Goal: Task Accomplishment & Management: Use online tool/utility

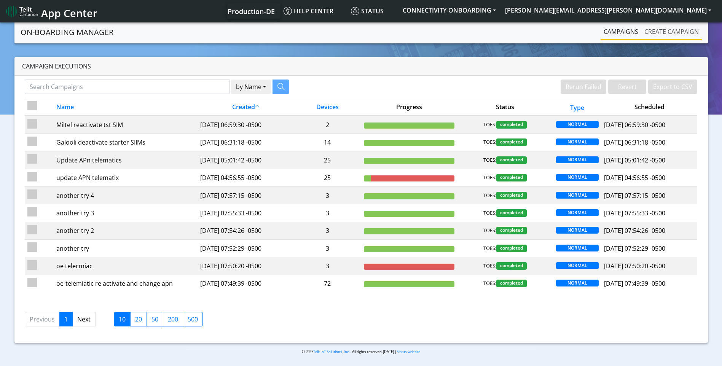
click at [681, 34] on link "Create campaign" at bounding box center [671, 31] width 61 height 15
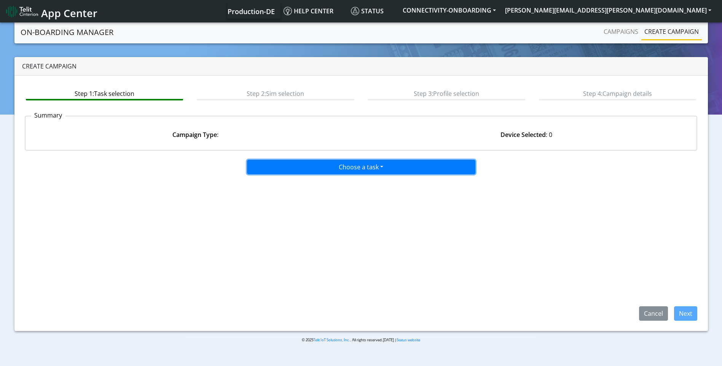
click at [352, 164] on button "Choose a task" at bounding box center [361, 167] width 228 height 14
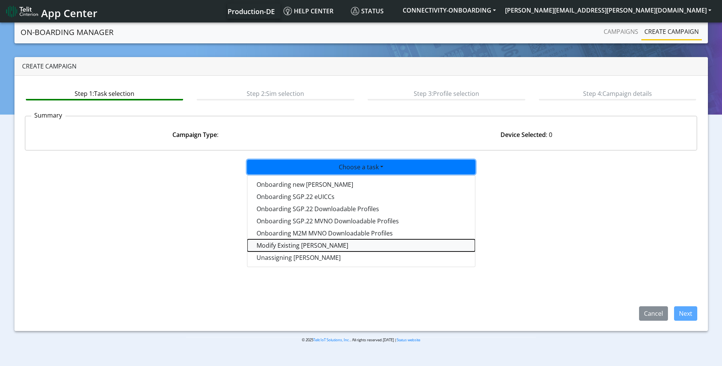
click at [298, 239] on taskiotp-dropdown "Modify Existing SIMs" at bounding box center [361, 245] width 228 height 12
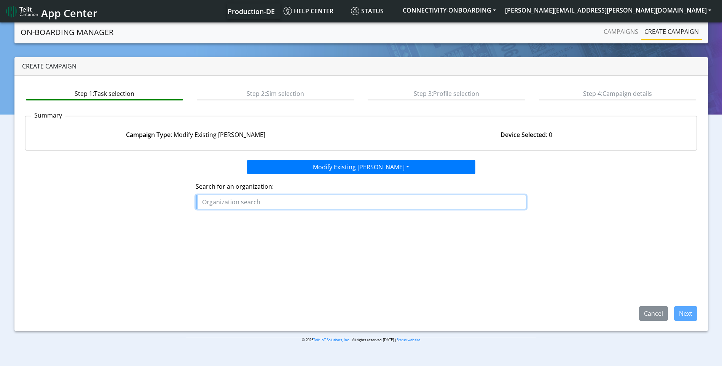
click at [297, 205] on input "text" at bounding box center [361, 202] width 331 height 14
click at [253, 218] on ngb-highlight "CITY BIKE_GLOBAL" at bounding box center [230, 219] width 51 height 8
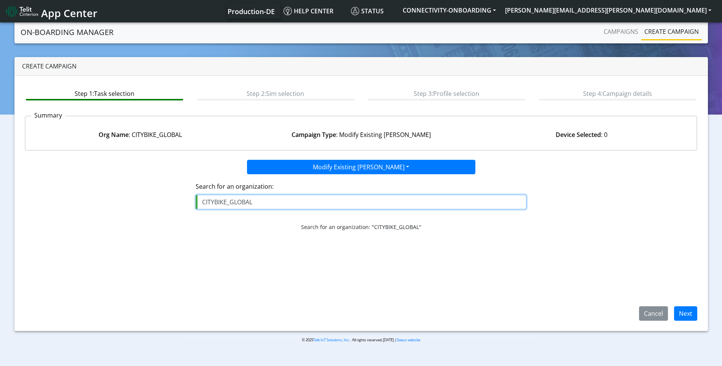
type input "CITYBIKE_GLOBAL"
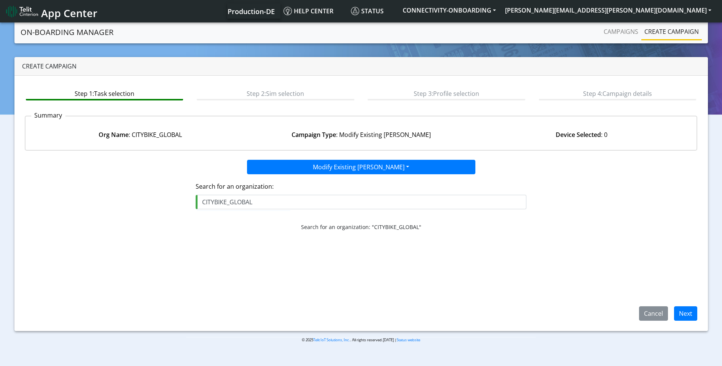
click at [685, 322] on div "Step 1: Task selection Step 2: Sim selection Step 3: Profile selection Step 4: …" at bounding box center [360, 203] width 693 height 255
click at [687, 317] on button "Next" at bounding box center [685, 313] width 23 height 14
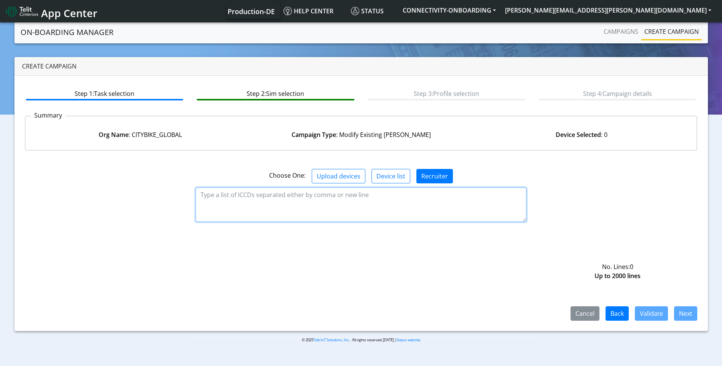
click at [349, 202] on textarea at bounding box center [361, 205] width 331 height 34
paste textarea "89358151000006214418"
type textarea "89358151000006214418"
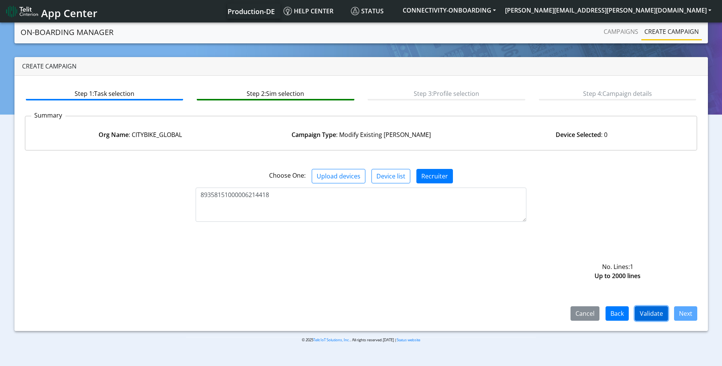
click at [653, 316] on button "Validate" at bounding box center [651, 313] width 33 height 14
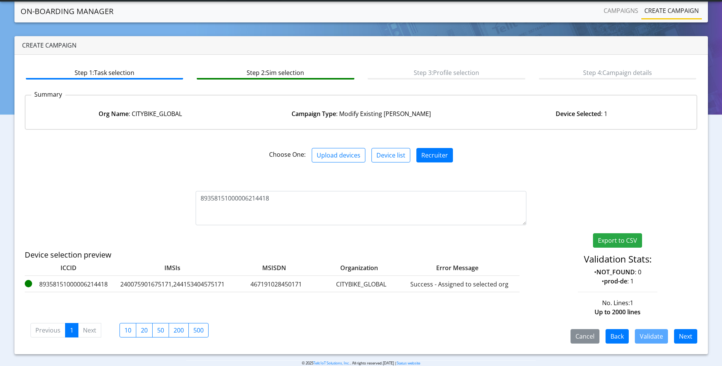
scroll to position [12, 0]
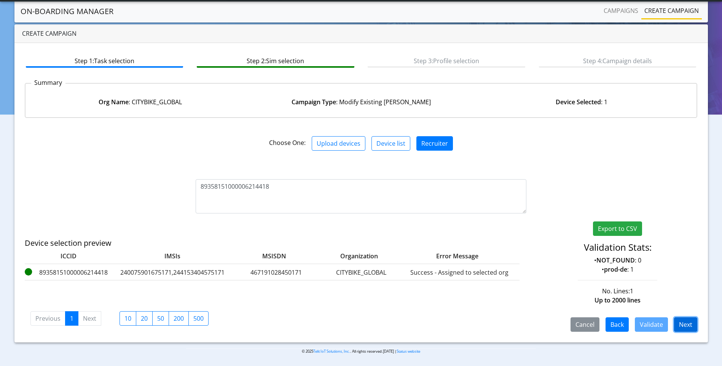
click at [689, 323] on button "Next" at bounding box center [685, 324] width 23 height 14
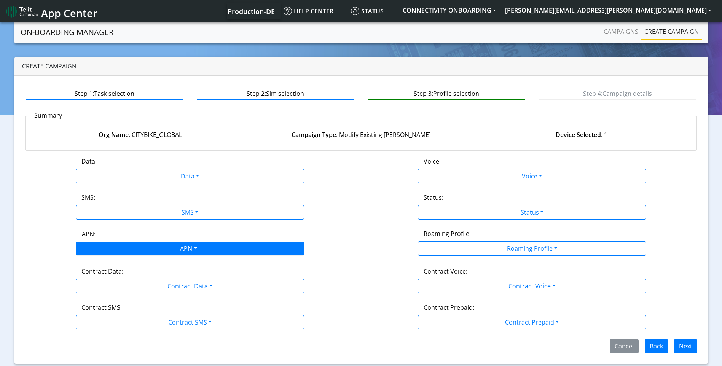
click at [199, 249] on div "APN" at bounding box center [187, 249] width 241 height 15
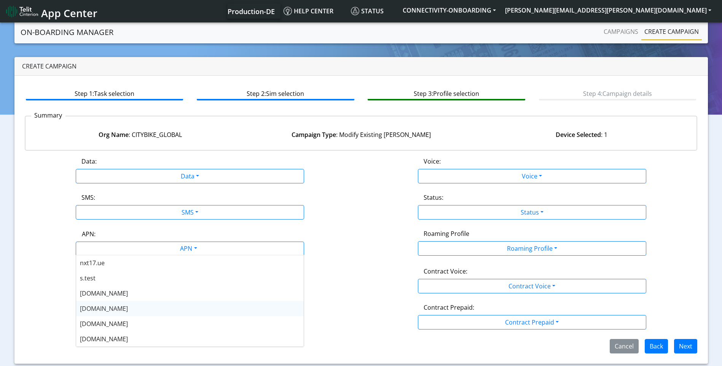
click at [132, 304] on div "nxt20.net" at bounding box center [190, 308] width 228 height 15
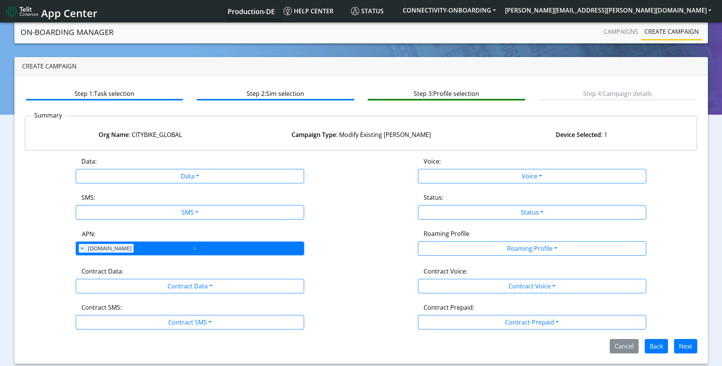
click at [232, 248] on div "APN × nxt20.net ×" at bounding box center [190, 249] width 228 height 14
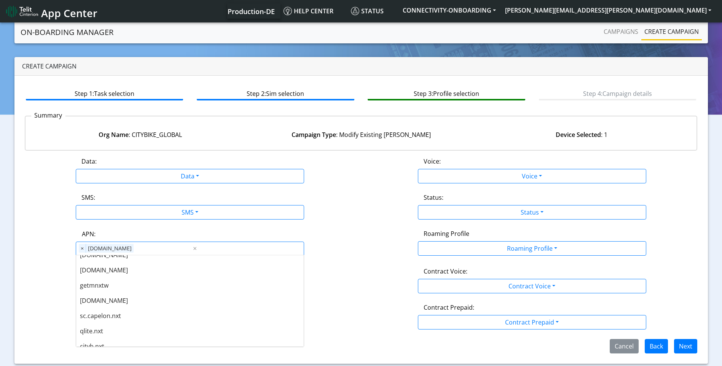
scroll to position [216, 0]
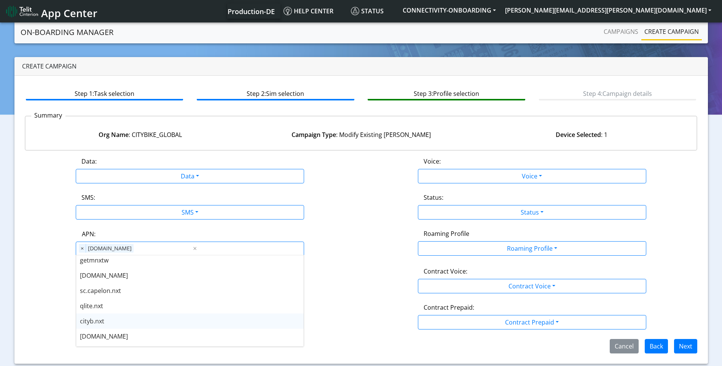
click at [183, 317] on div "cityb.nxt" at bounding box center [190, 321] width 228 height 15
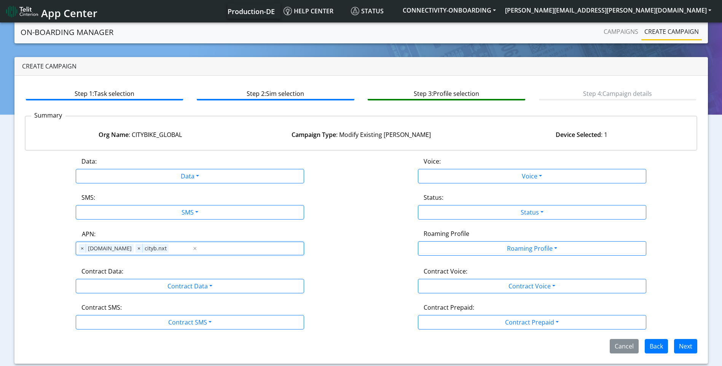
scroll to position [0, 0]
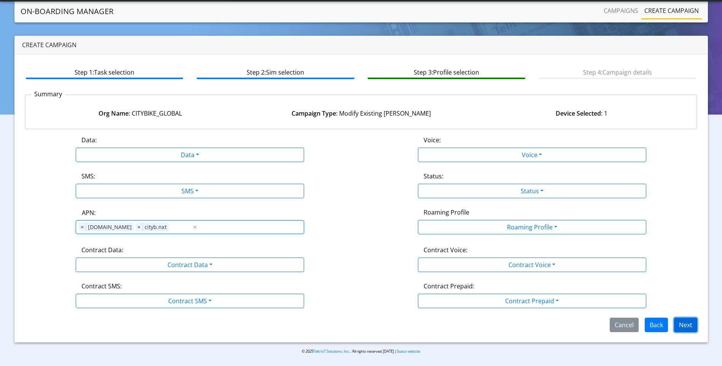
click at [685, 323] on button "Next" at bounding box center [685, 325] width 23 height 14
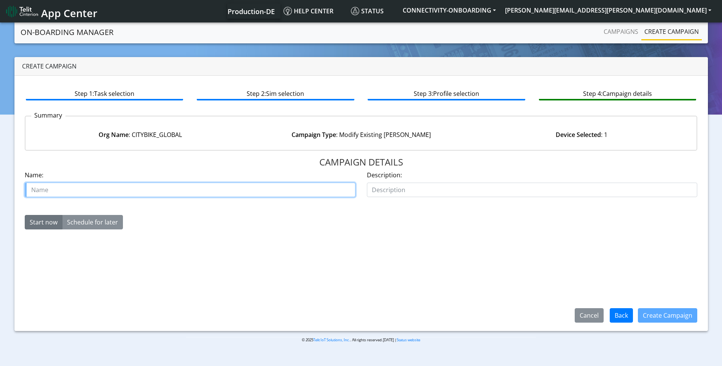
click at [260, 191] on input "text" at bounding box center [190, 190] width 331 height 14
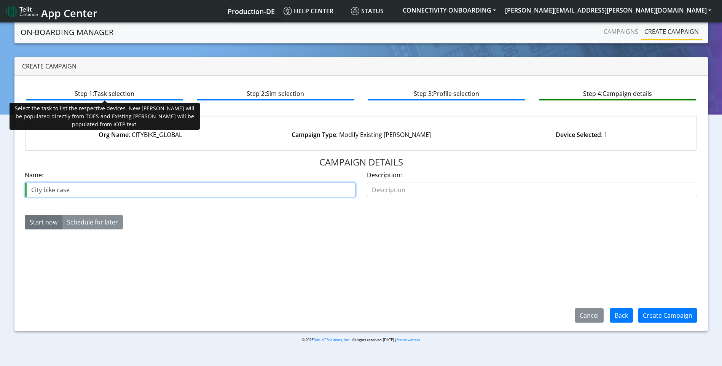
paste input "00636030"
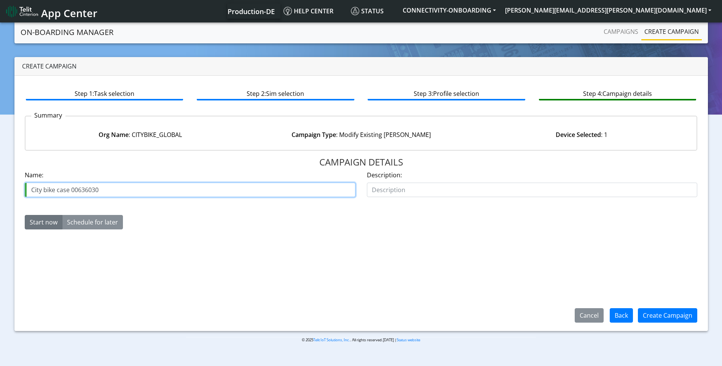
type input "City bike case 00636030"
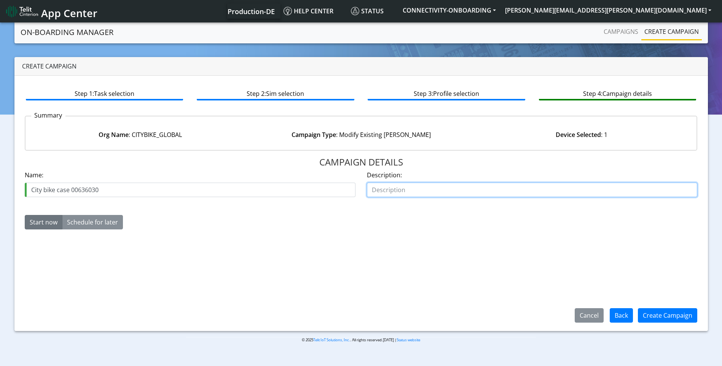
click at [392, 186] on input "text" at bounding box center [532, 190] width 331 height 14
type input "add apn"
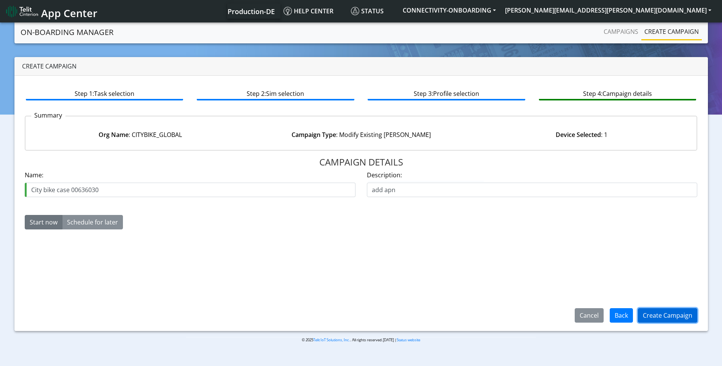
click at [661, 312] on button "Create Campaign" at bounding box center [667, 315] width 59 height 14
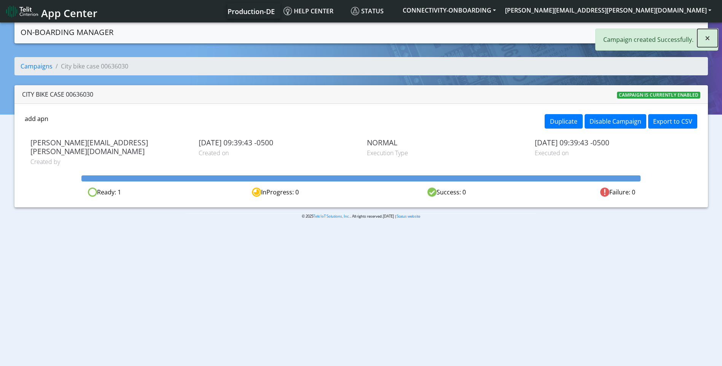
click at [708, 40] on span "×" at bounding box center [707, 38] width 5 height 13
click at [628, 27] on link "Campaigns" at bounding box center [621, 31] width 41 height 15
